Goal: Task Accomplishment & Management: Manage account settings

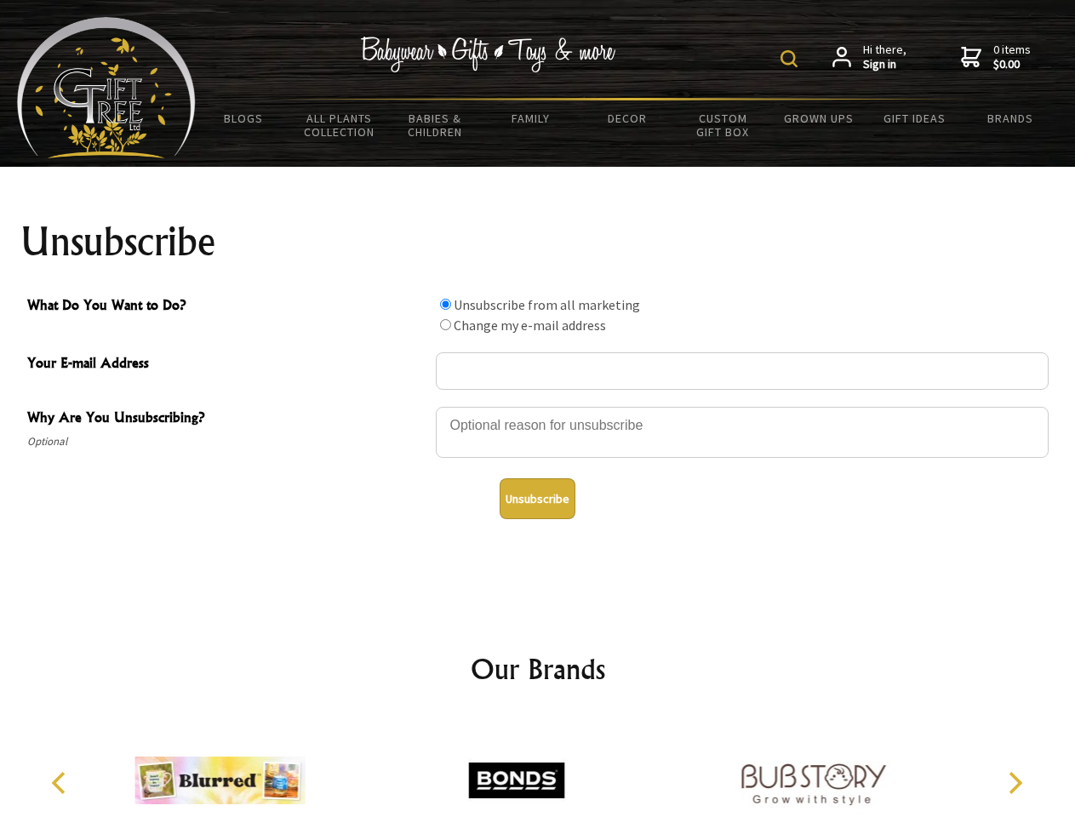
click at [792, 59] on img at bounding box center [789, 58] width 17 height 17
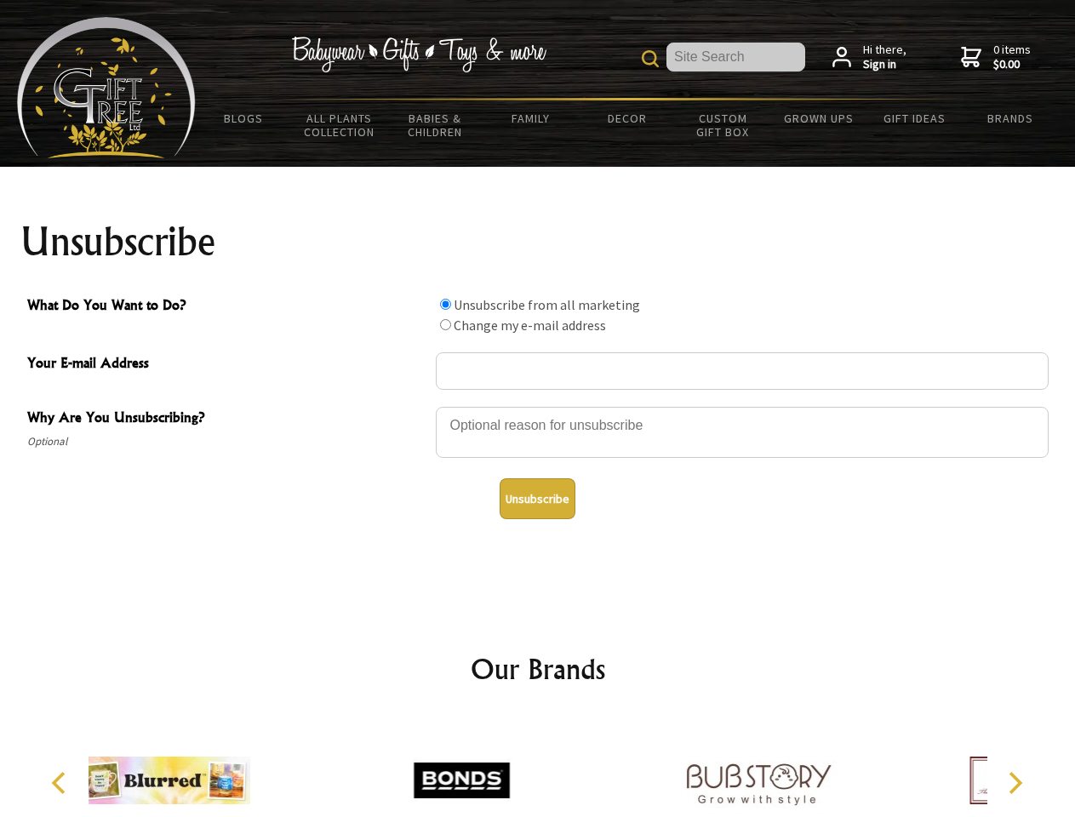
click at [538, 406] on div at bounding box center [742, 435] width 613 height 60
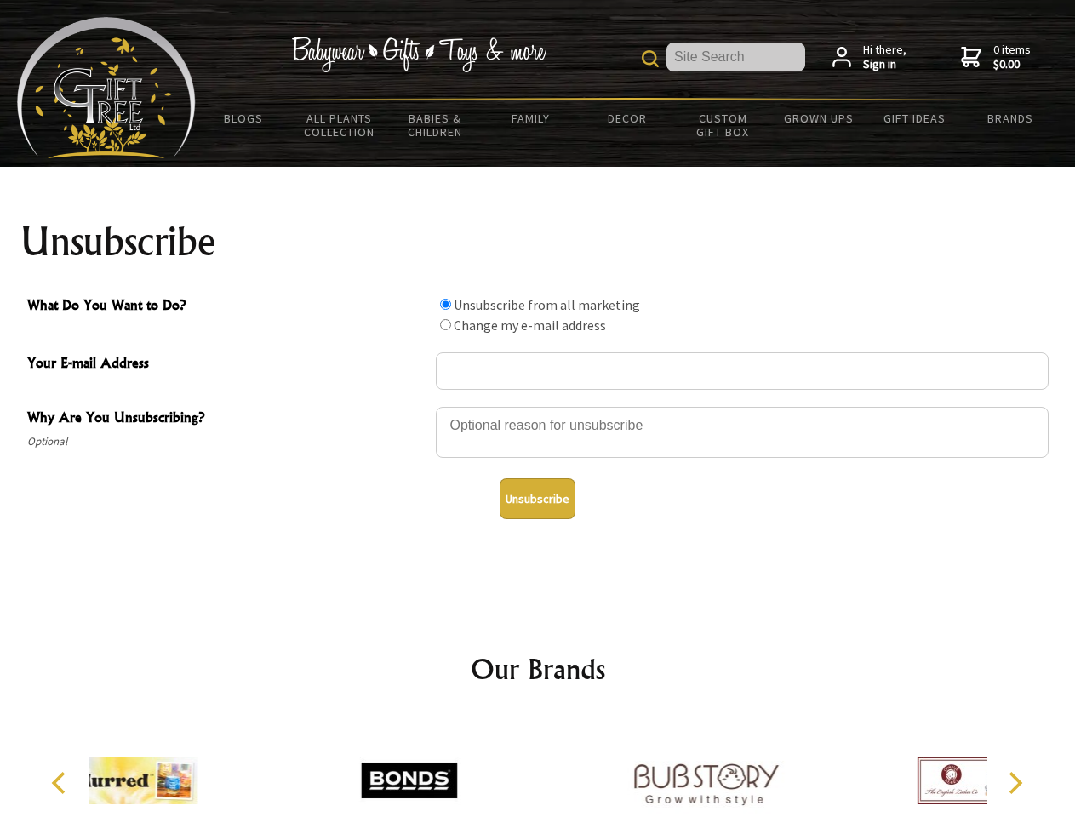
click at [445, 304] on input "What Do You Want to Do?" at bounding box center [445, 304] width 11 height 11
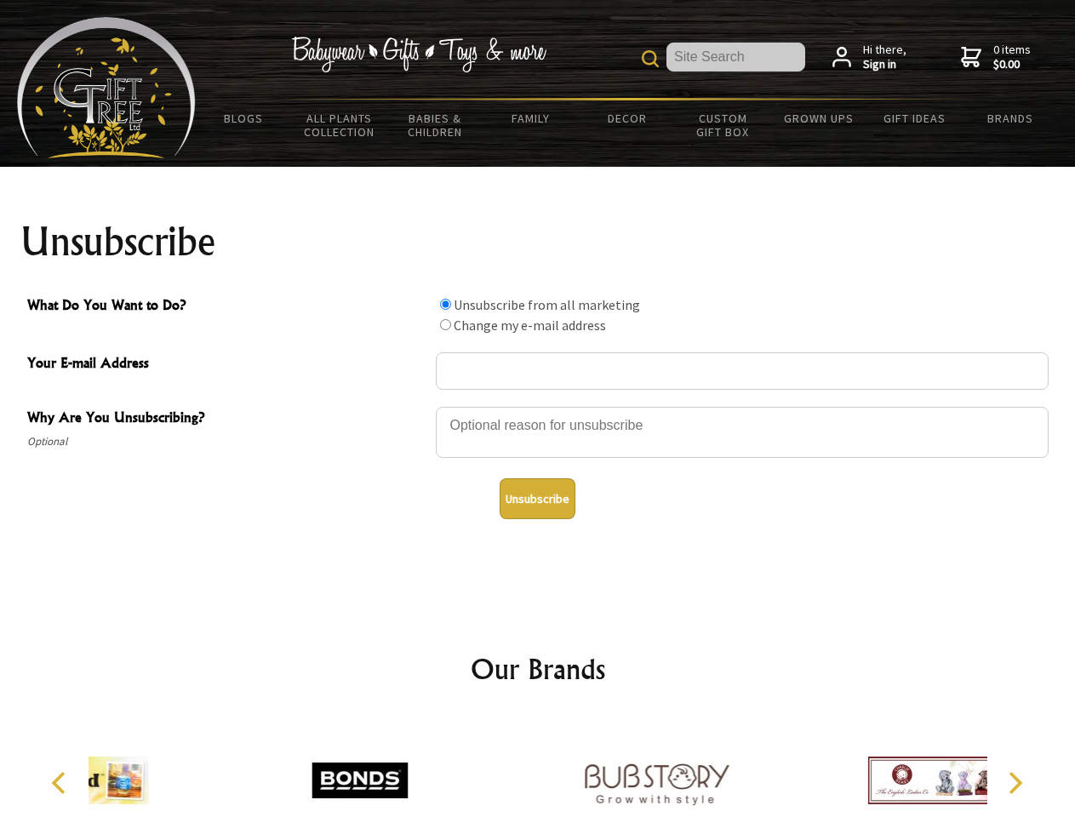
click at [445, 324] on input "What Do You Want to Do?" at bounding box center [445, 324] width 11 height 11
radio input "true"
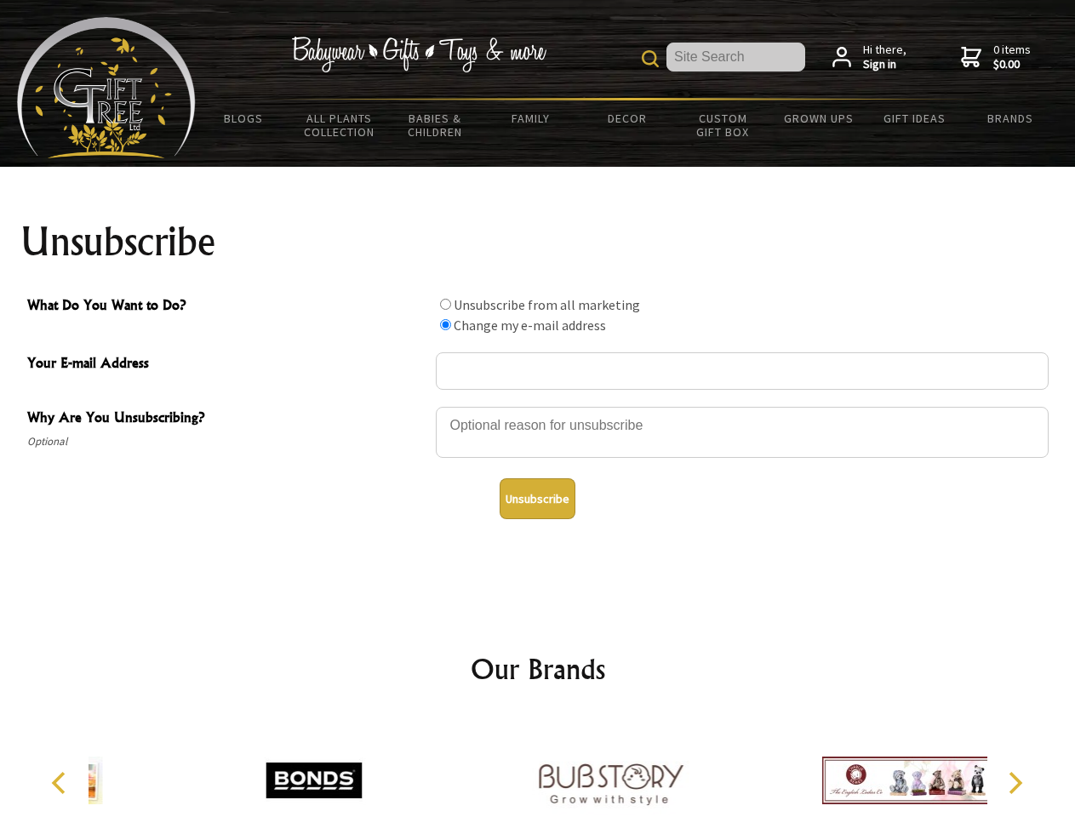
click at [537, 499] on button "Unsubscribe" at bounding box center [538, 498] width 76 height 41
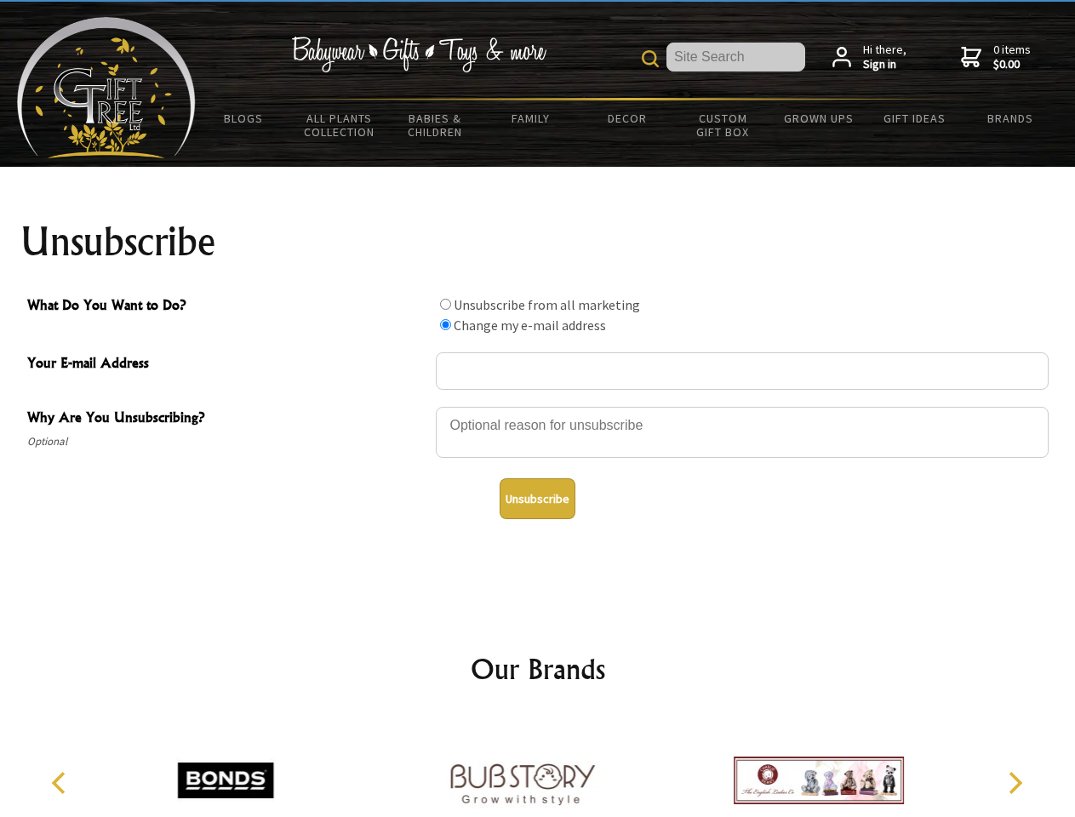
click at [61, 783] on icon "Previous" at bounding box center [60, 783] width 22 height 22
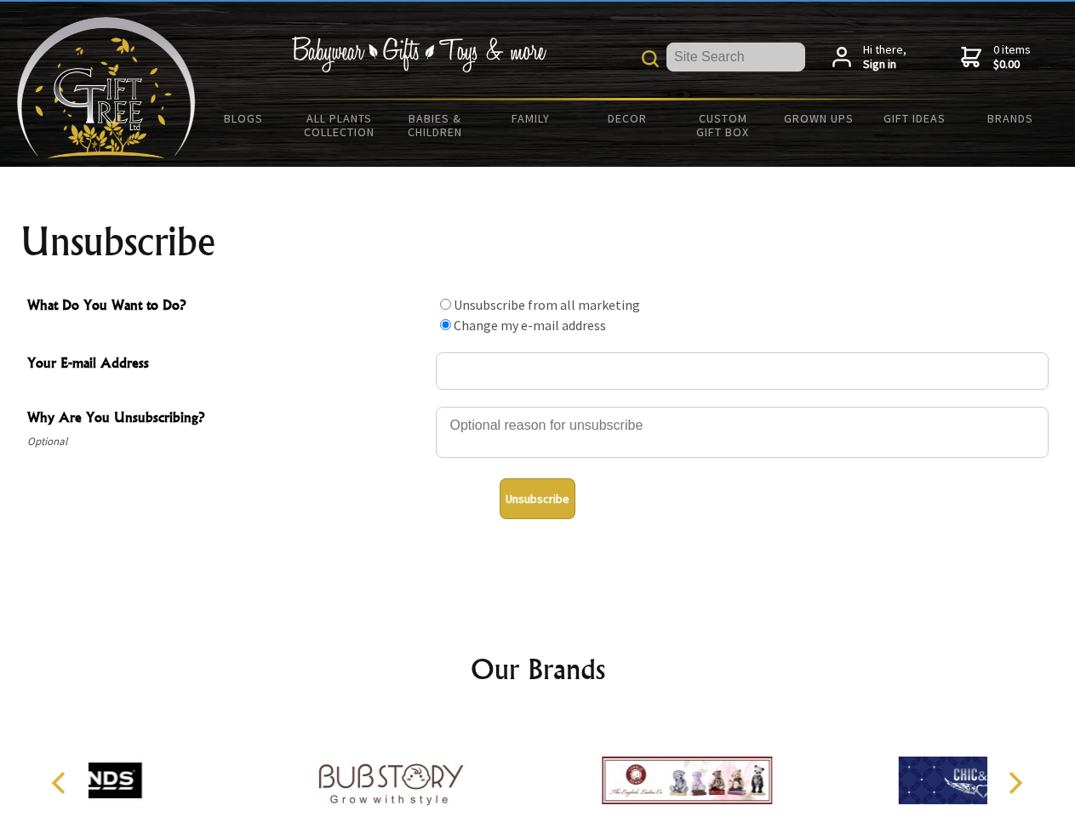
click at [1015, 783] on icon "Next" at bounding box center [1014, 783] width 22 height 22
